Goal: Navigation & Orientation: Find specific page/section

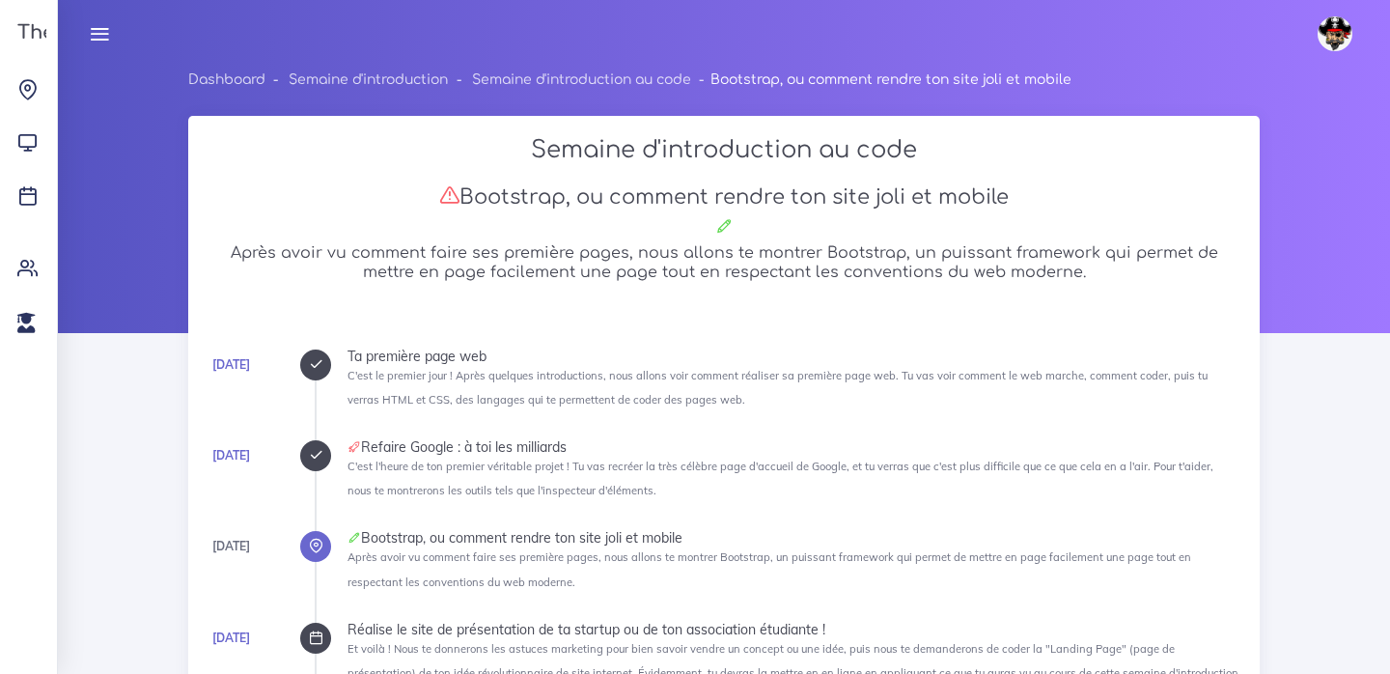
click at [98, 21] on link at bounding box center [99, 34] width 48 height 68
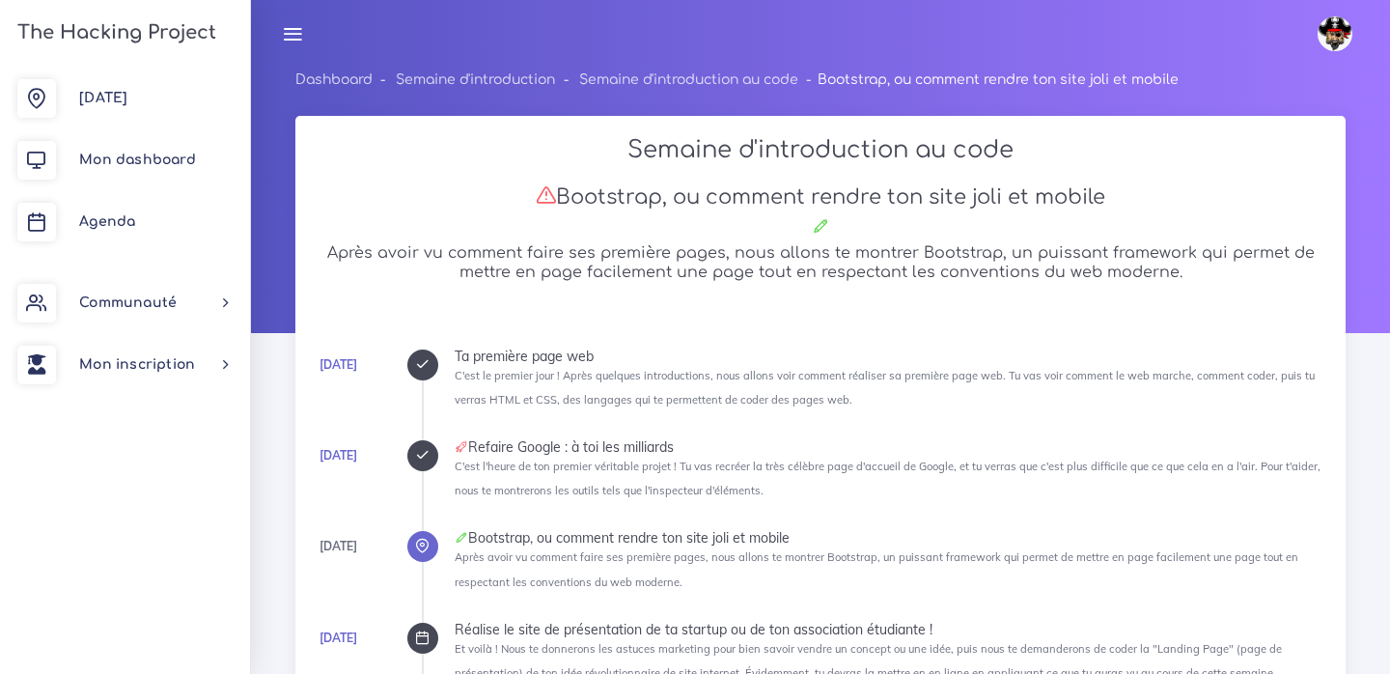
click at [268, 21] on link at bounding box center [292, 34] width 48 height 68
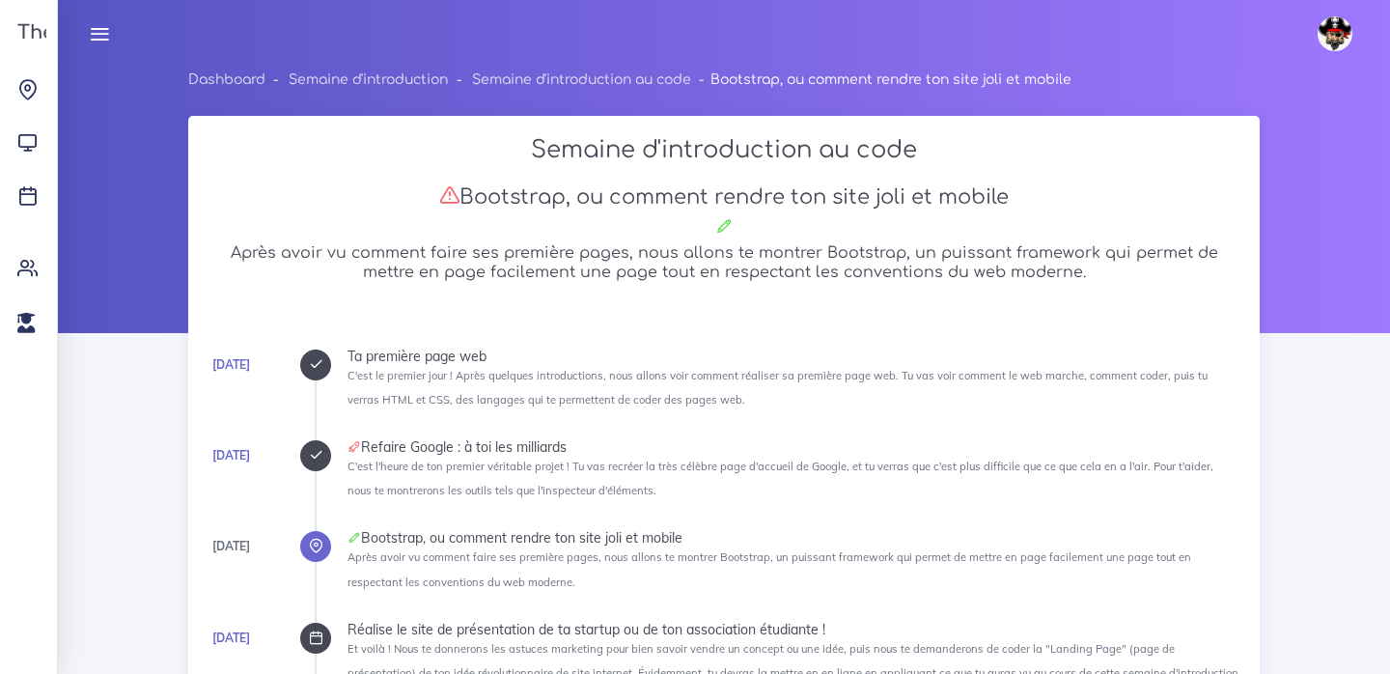
click at [98, 21] on link at bounding box center [99, 34] width 48 height 68
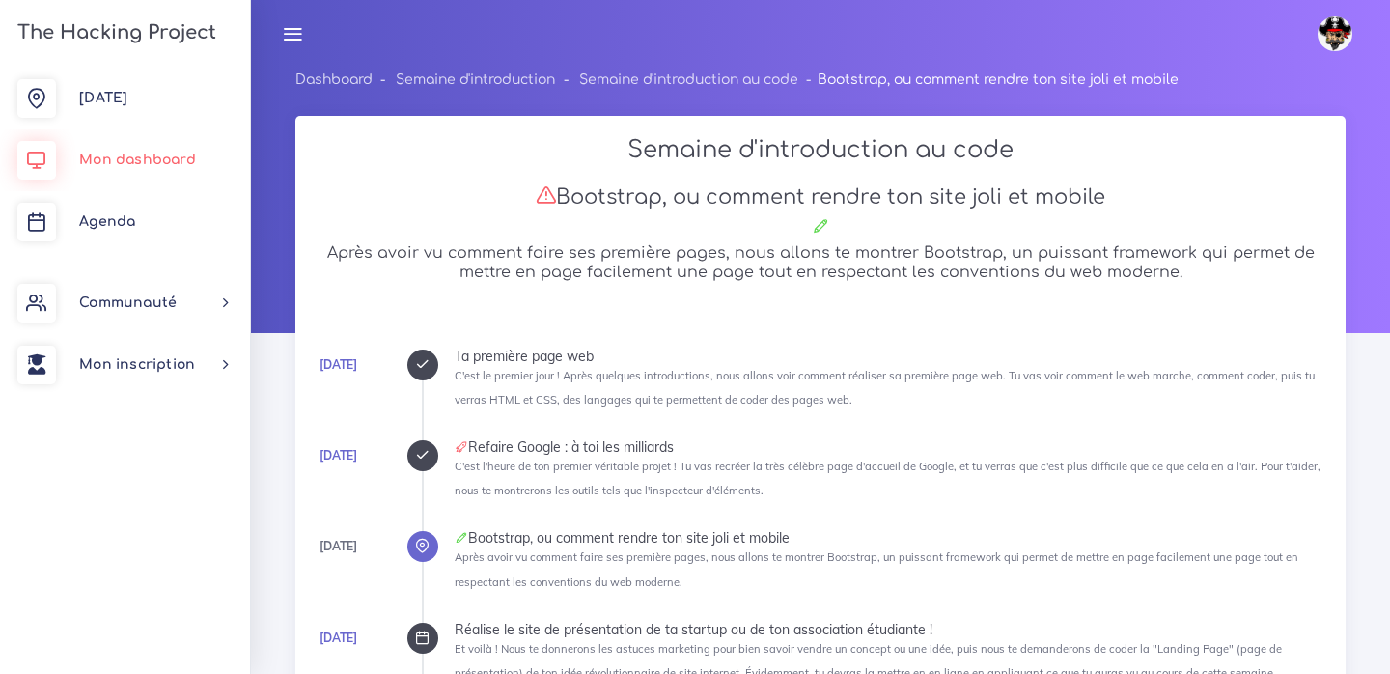
click at [118, 149] on link "Mon dashboard" at bounding box center [125, 160] width 250 height 62
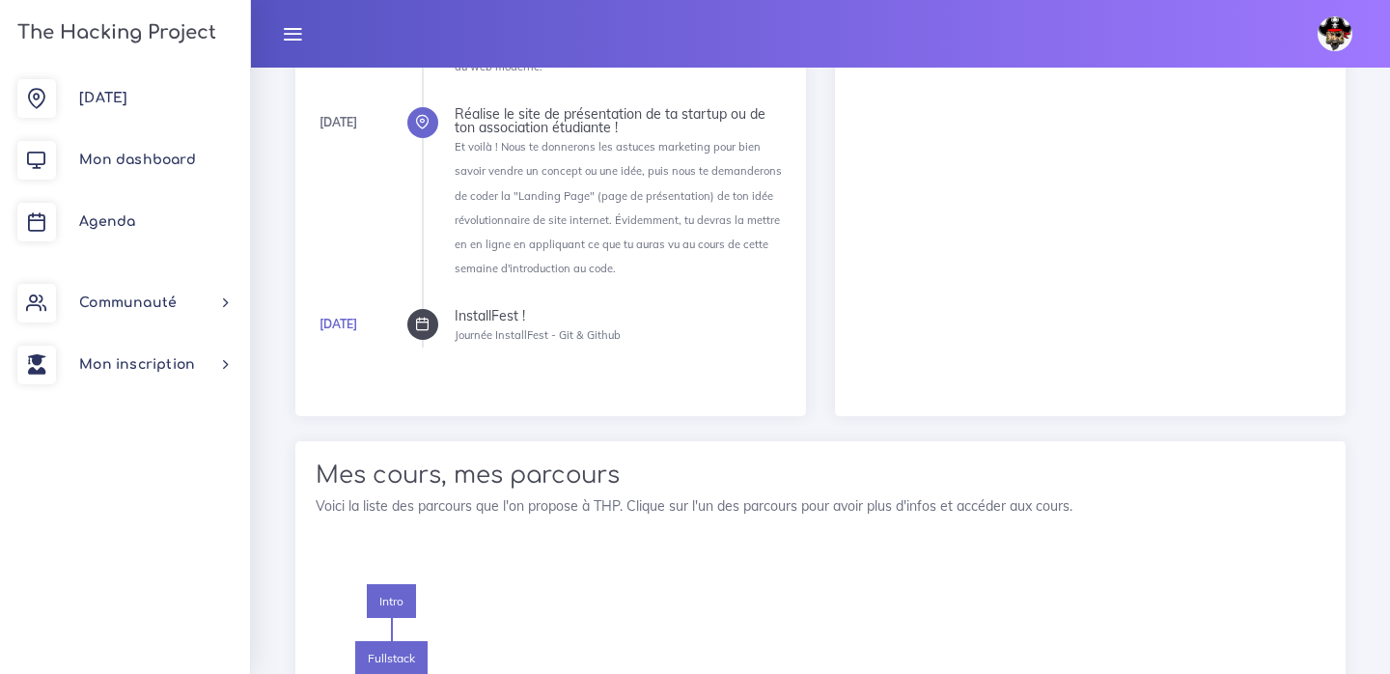
scroll to position [2048, 0]
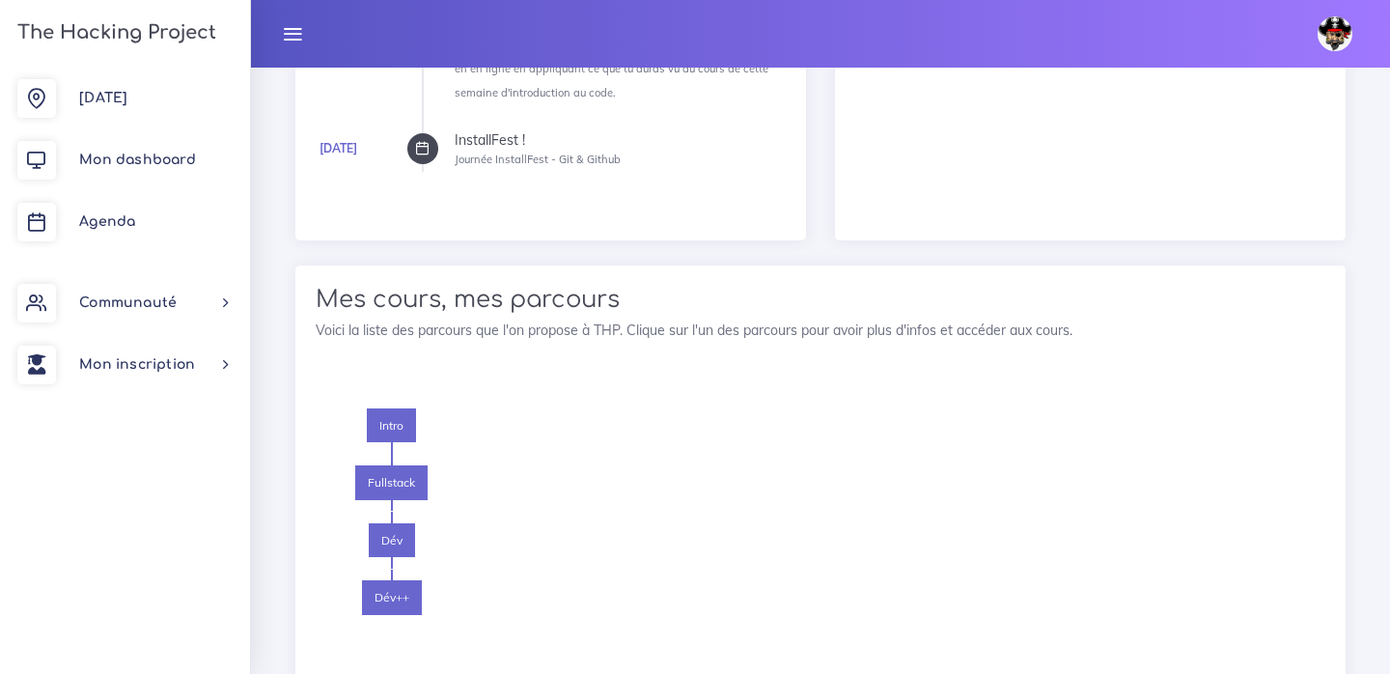
drag, startPoint x: 367, startPoint y: 469, endPoint x: 513, endPoint y: 533, distance: 159.1
click at [513, 534] on div "Intro Fullstack Dév Dév++" at bounding box center [604, 546] width 577 height 276
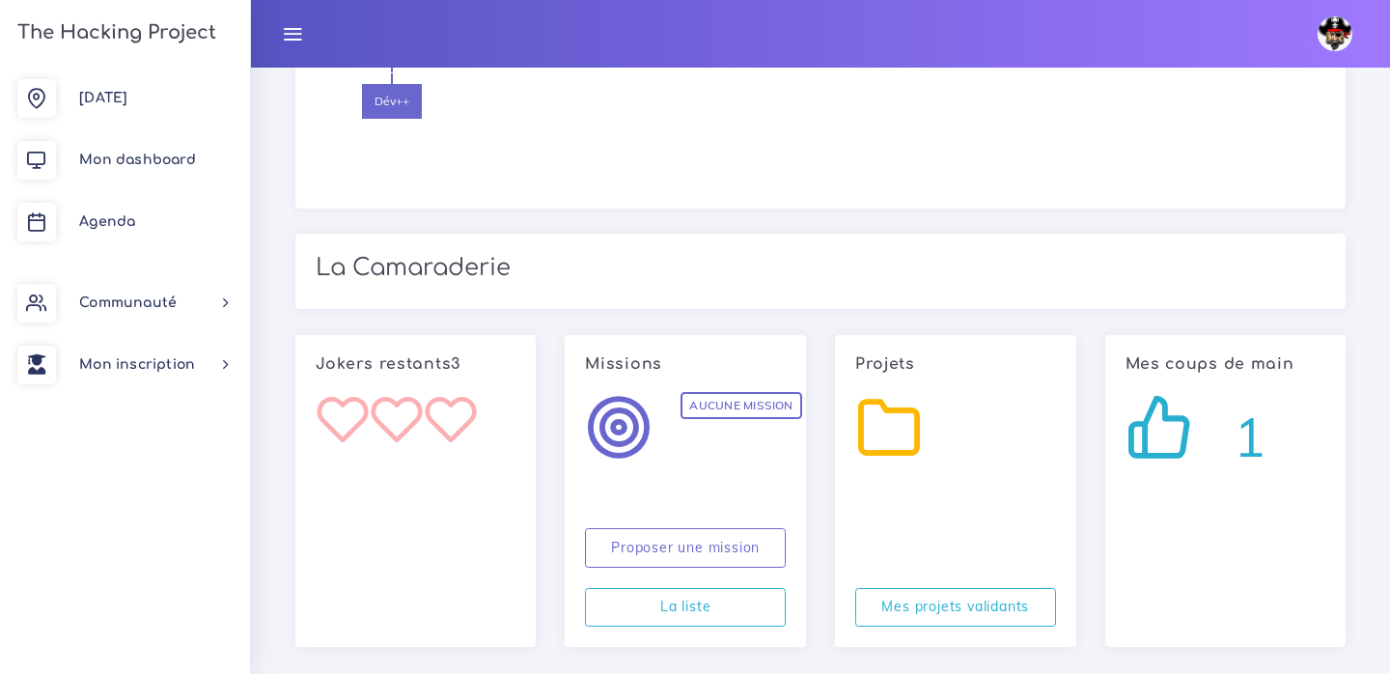
scroll to position [2543, 0]
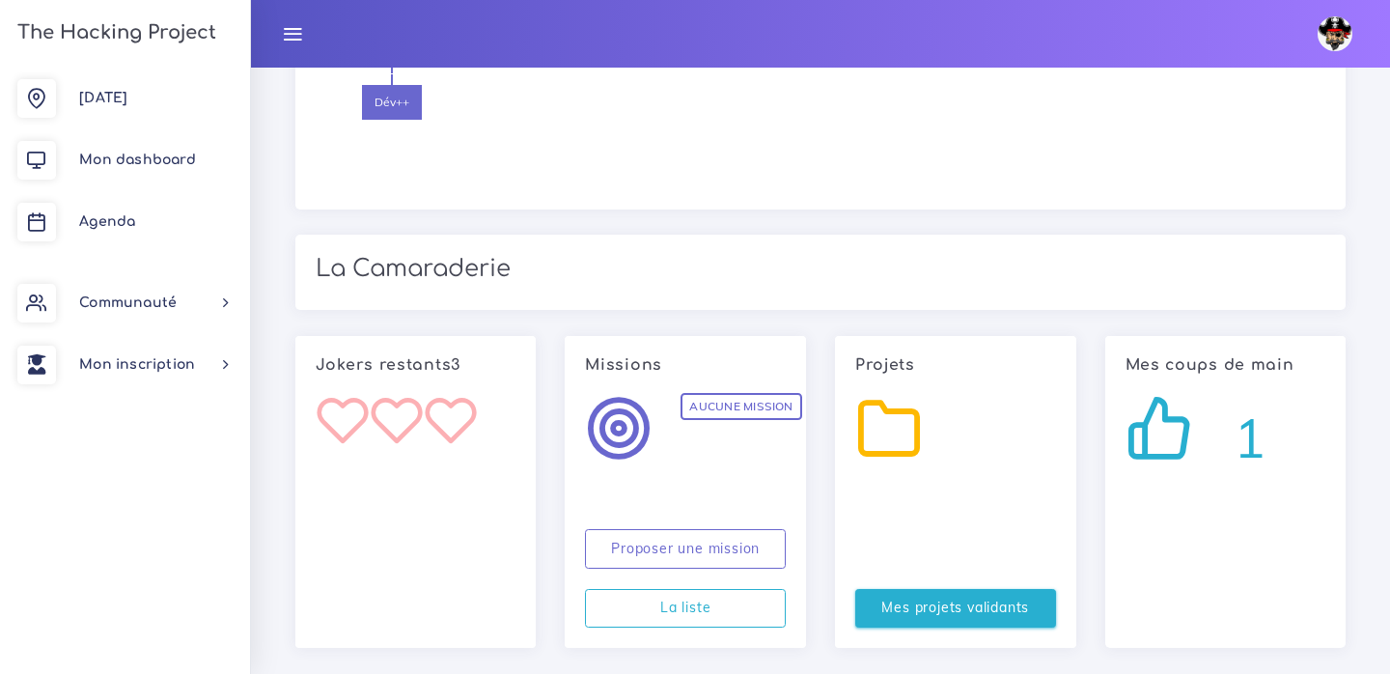
click at [902, 595] on link "Mes projets validants" at bounding box center [955, 609] width 201 height 40
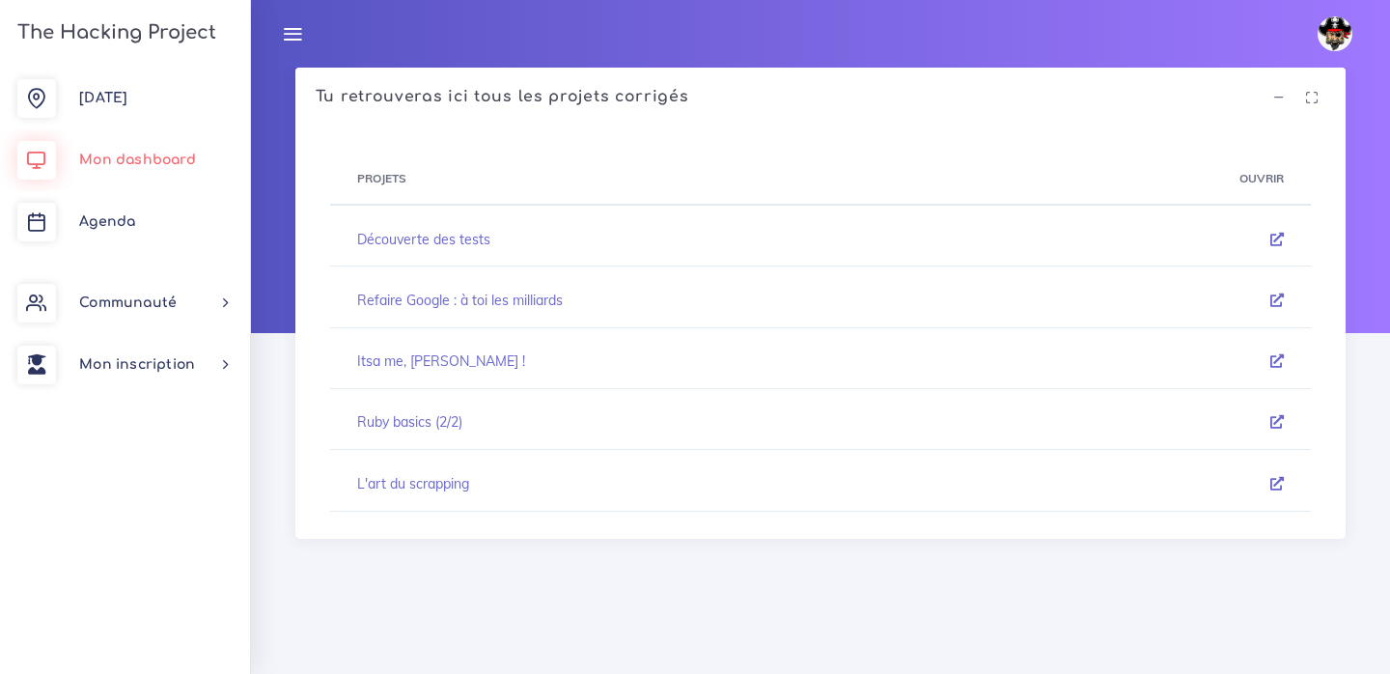
click at [144, 152] on link "Mon dashboard" at bounding box center [125, 160] width 250 height 62
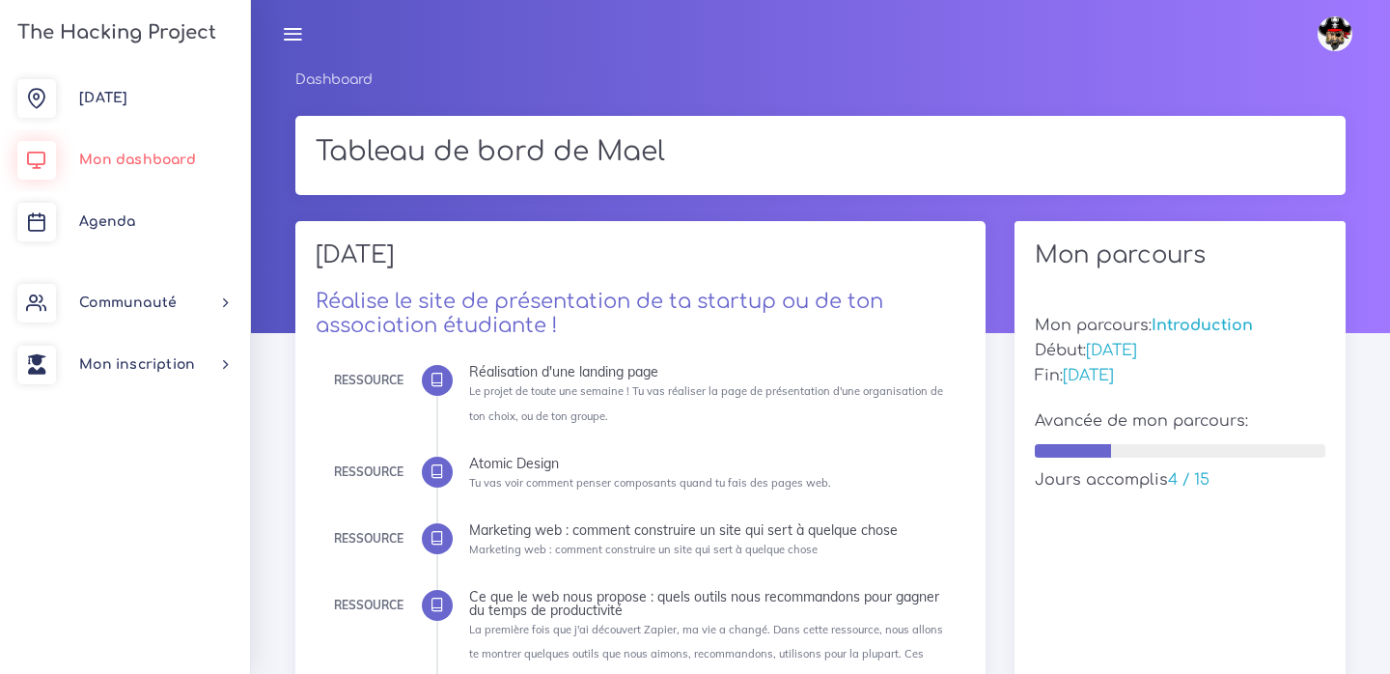
click at [142, 158] on span "Mon dashboard" at bounding box center [137, 160] width 117 height 14
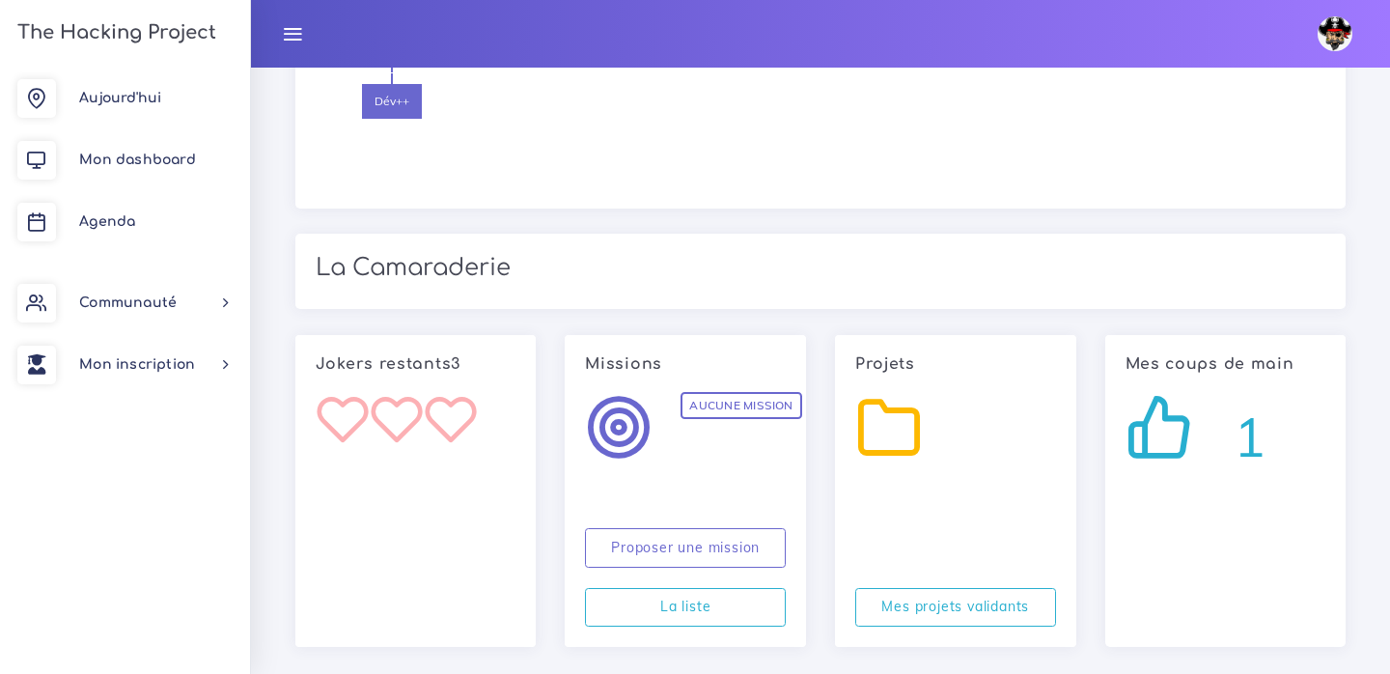
scroll to position [2543, 0]
drag, startPoint x: 578, startPoint y: 330, endPoint x: 774, endPoint y: 330, distance: 196.0
click at [774, 336] on div "Missions" at bounding box center [685, 355] width 241 height 39
click at [864, 356] on h6 "Projets" at bounding box center [955, 365] width 201 height 18
click at [865, 356] on h6 "Projets" at bounding box center [955, 365] width 201 height 18
